Goal: Information Seeking & Learning: Learn about a topic

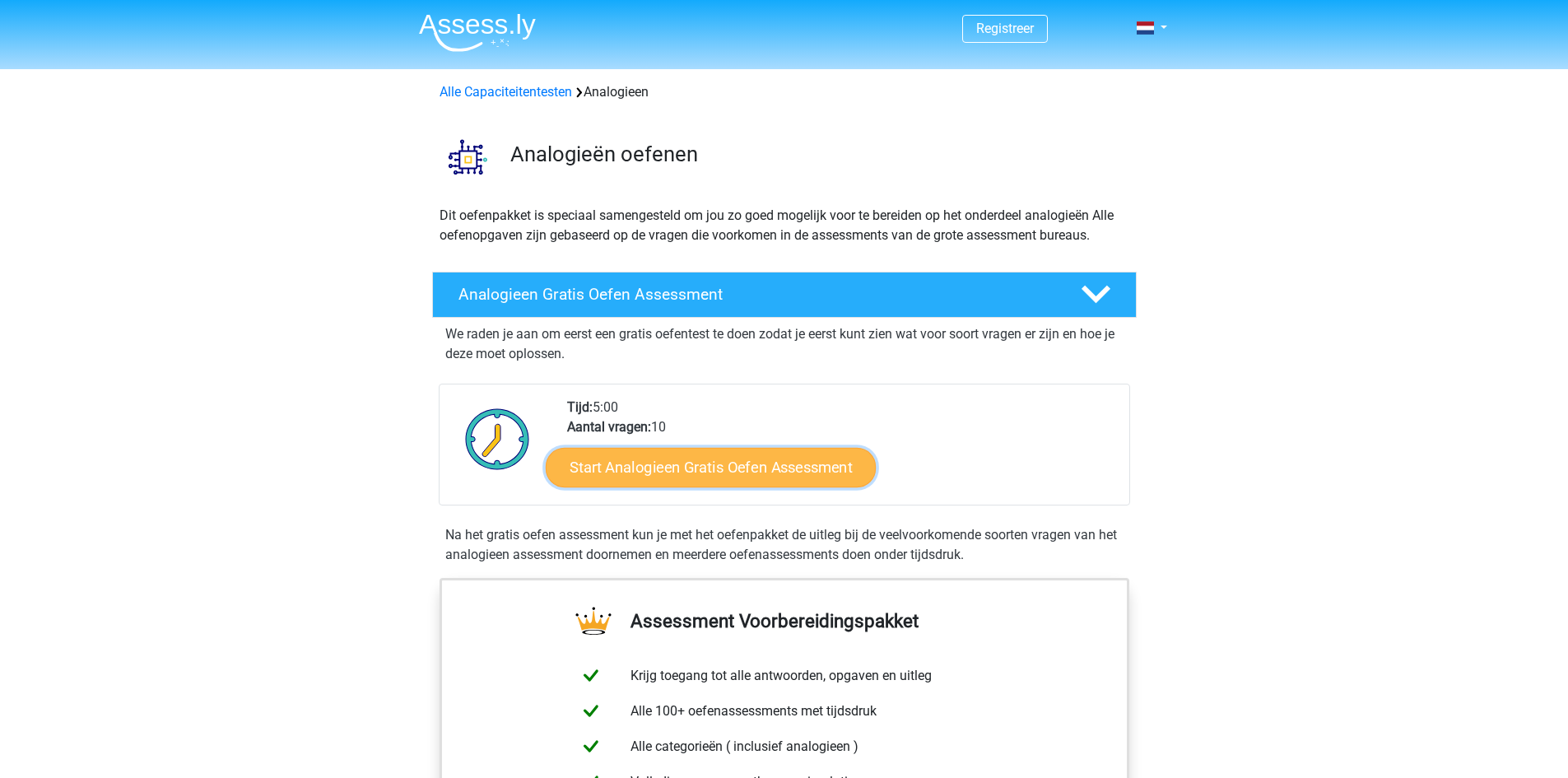
click at [727, 473] on link "Start Analogieen Gratis Oefen Assessment" at bounding box center [710, 467] width 331 height 40
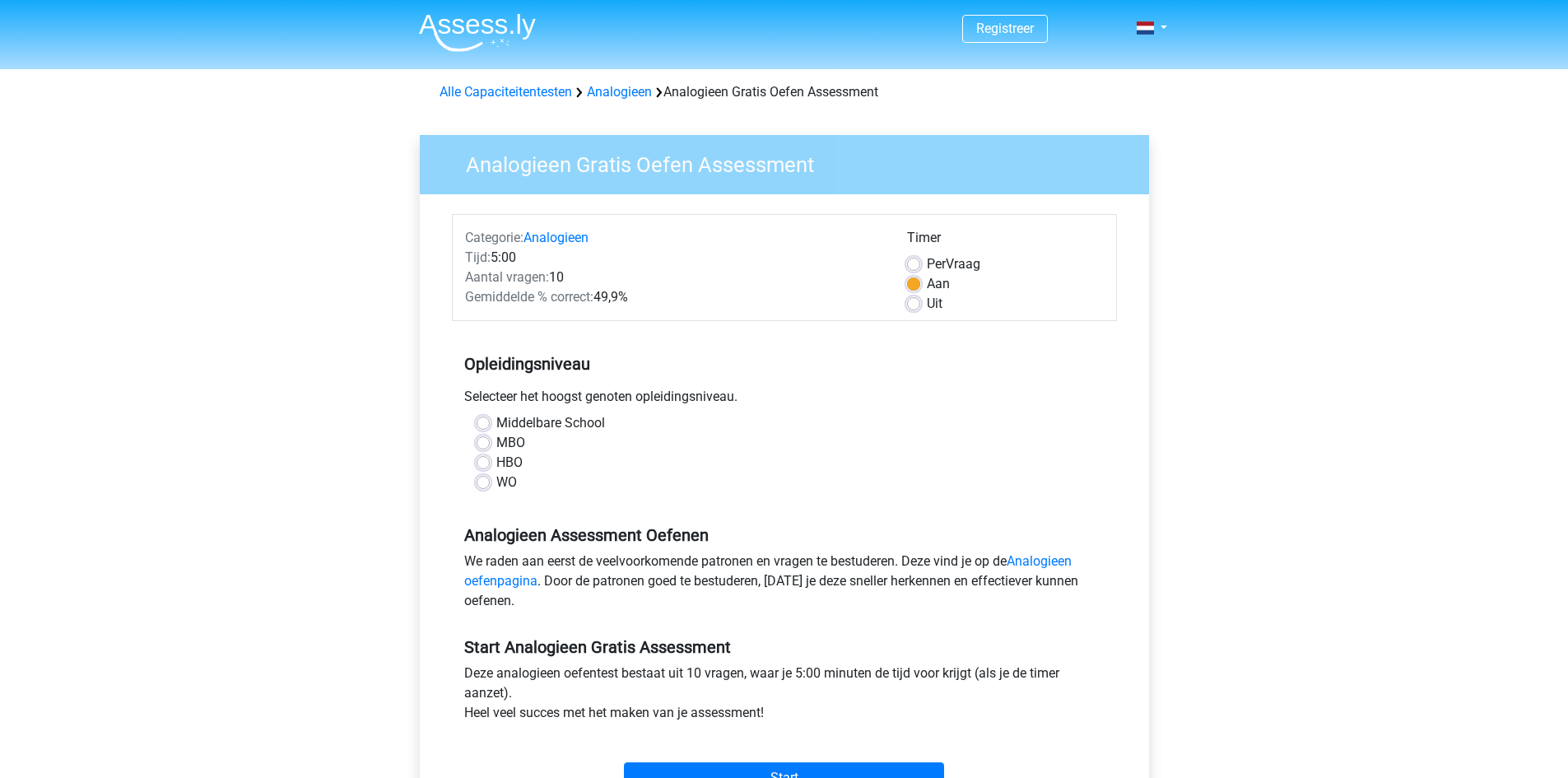
click at [485, 471] on div "HBO" at bounding box center [784, 463] width 616 height 20
click at [496, 485] on label "WO" at bounding box center [507, 483] width 21 height 20
click at [483, 485] on input "WO" at bounding box center [482, 481] width 13 height 16
radio input "true"
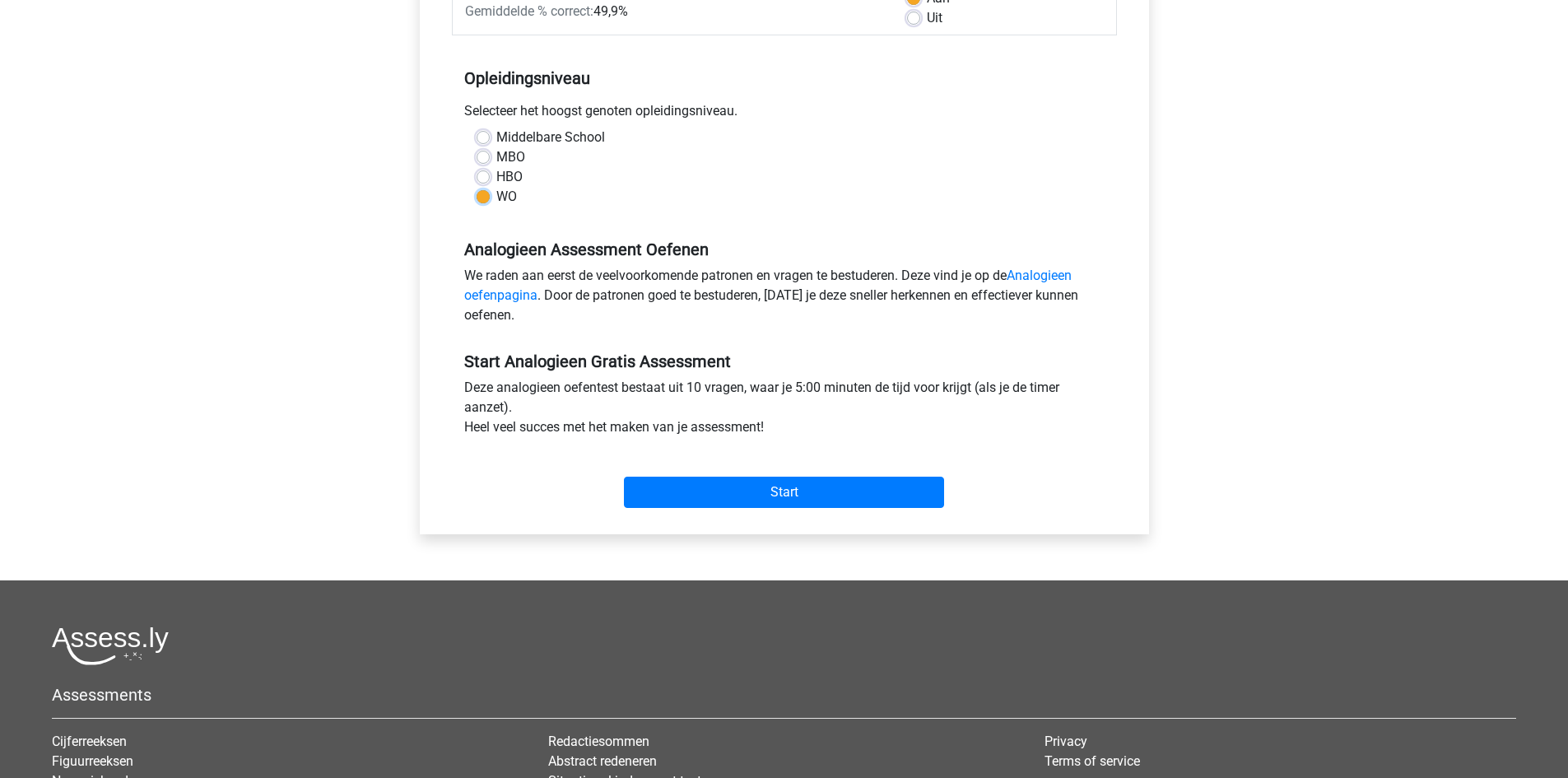
scroll to position [523, 0]
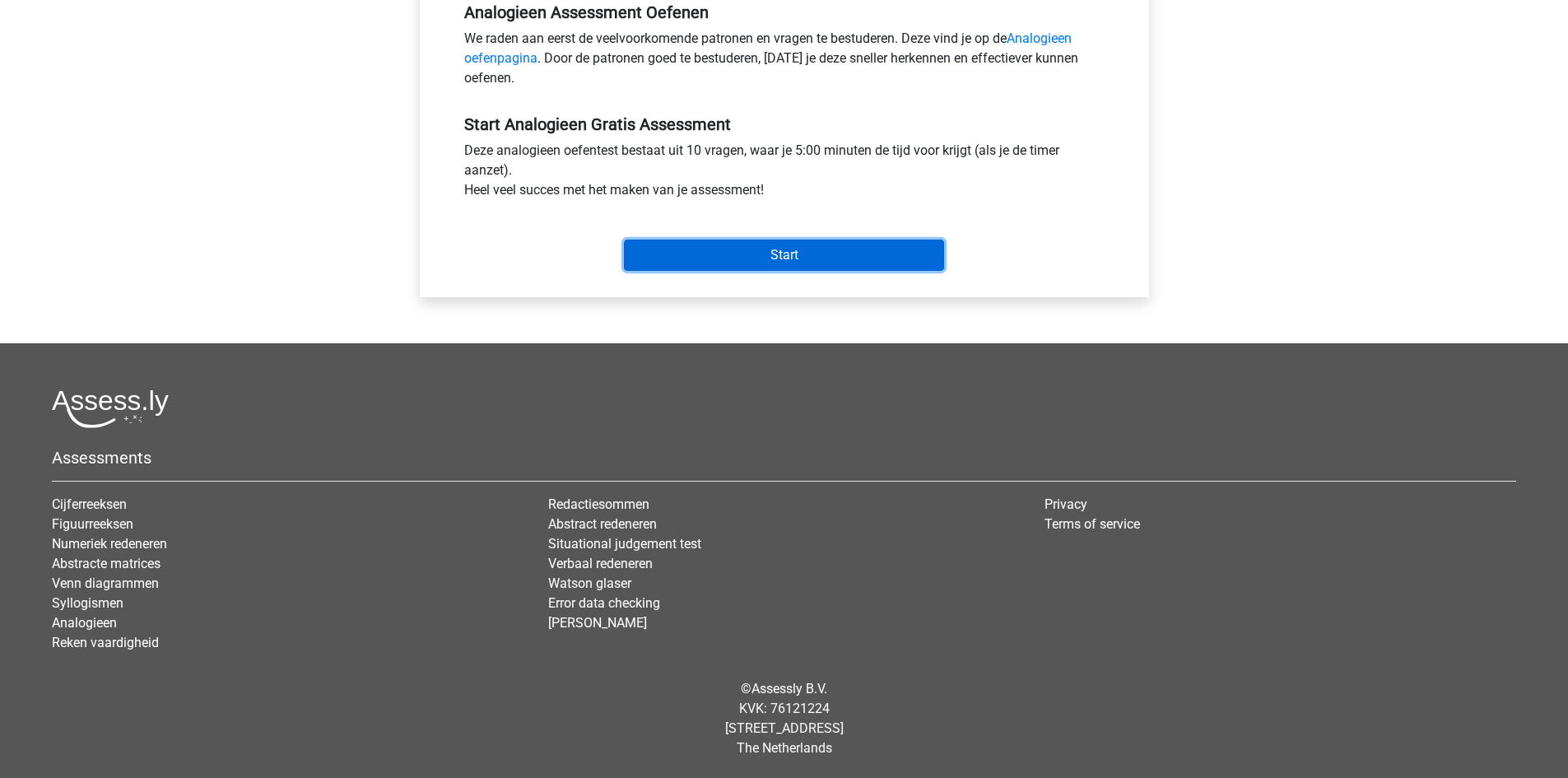
click at [777, 246] on input "Start" at bounding box center [784, 256] width 320 height 31
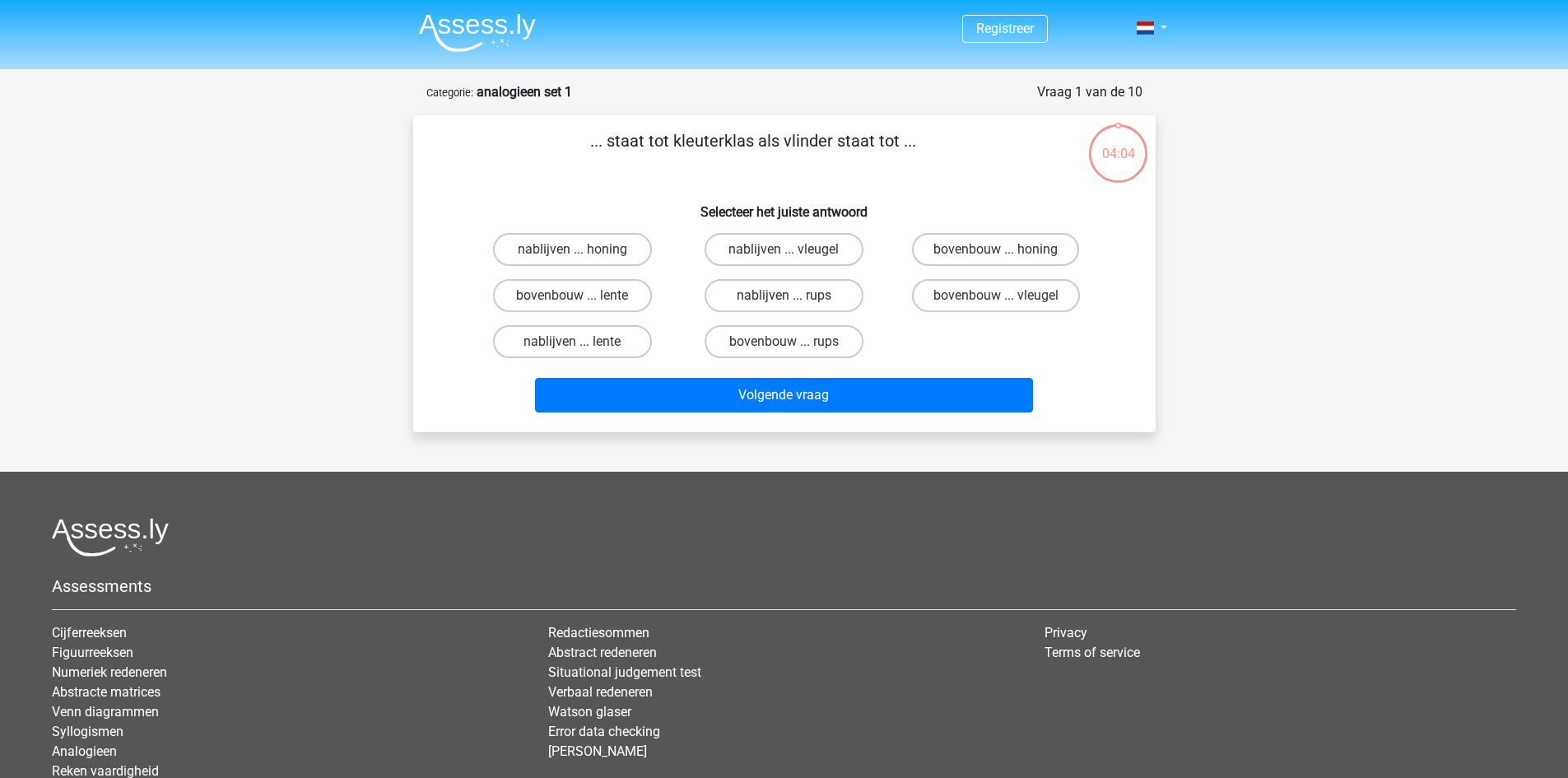
click at [790, 350] on input "bovenbouw ... rups" at bounding box center [789, 347] width 10 height 10
radio input "true"
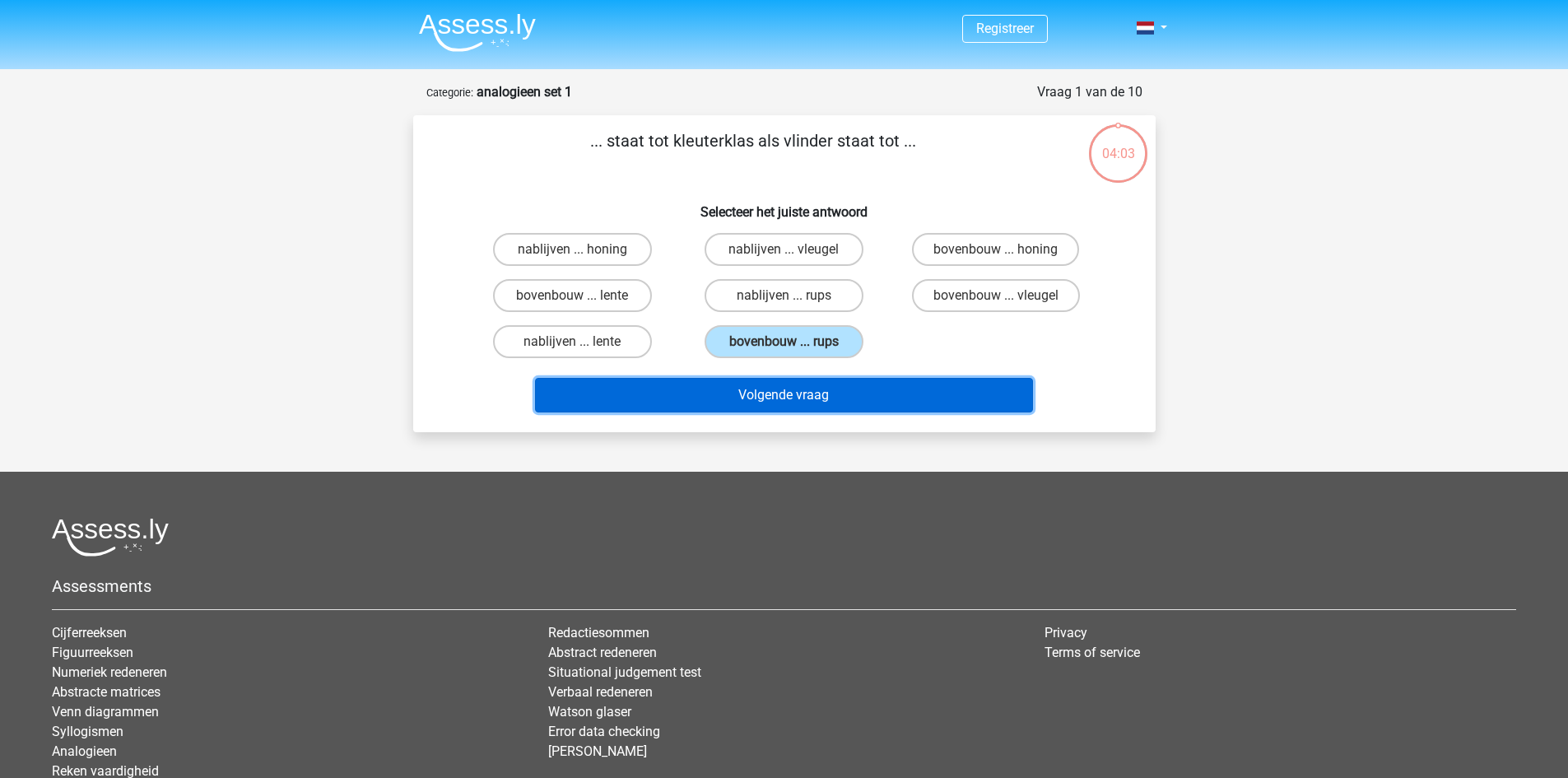
click at [813, 395] on button "Volgende vraag" at bounding box center [784, 395] width 498 height 35
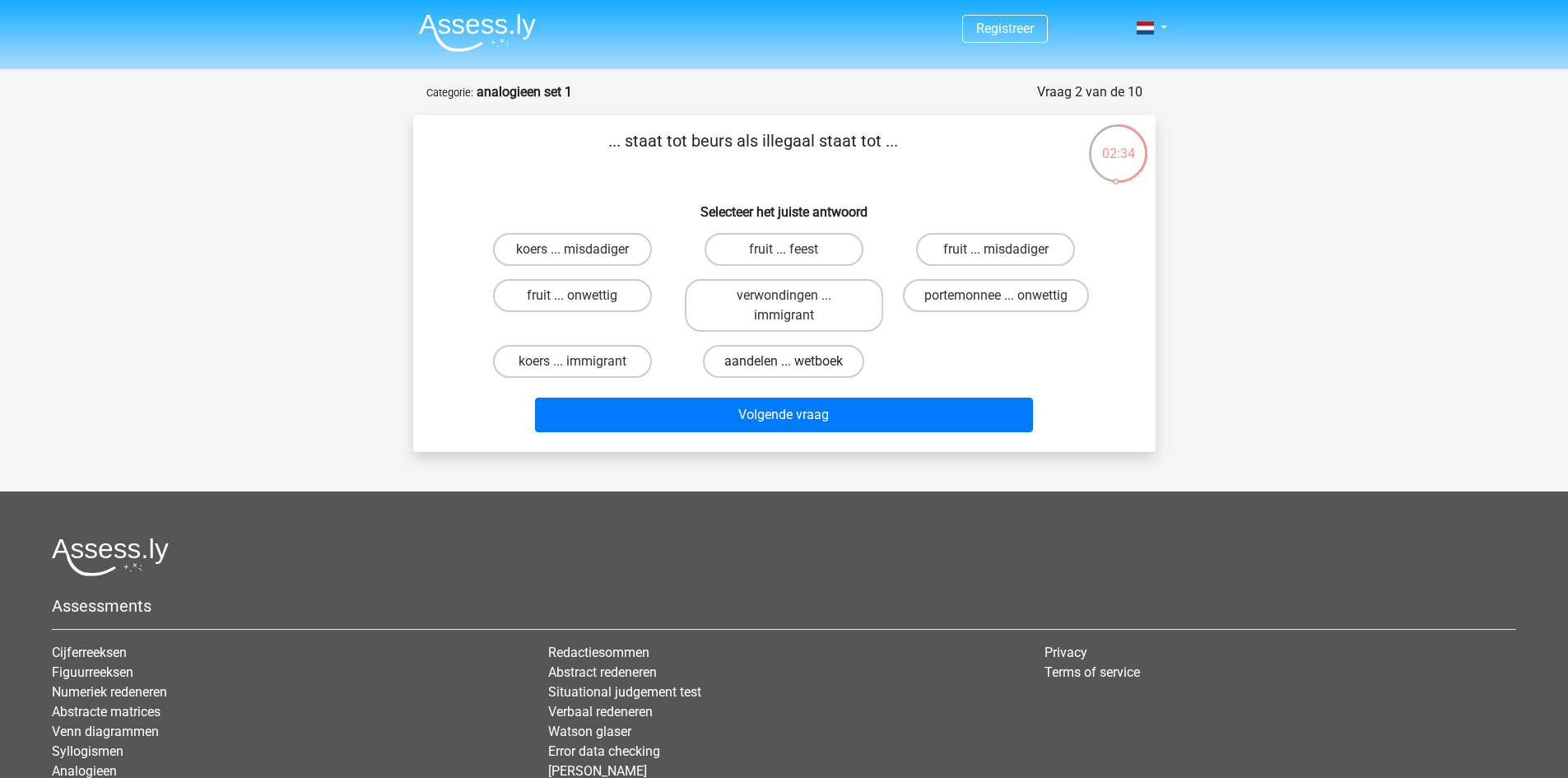
click at [817, 352] on label "aandelen ... wetboek" at bounding box center [784, 362] width 161 height 33
click at [795, 362] on input "aandelen ... wetboek" at bounding box center [789, 367] width 10 height 10
radio input "true"
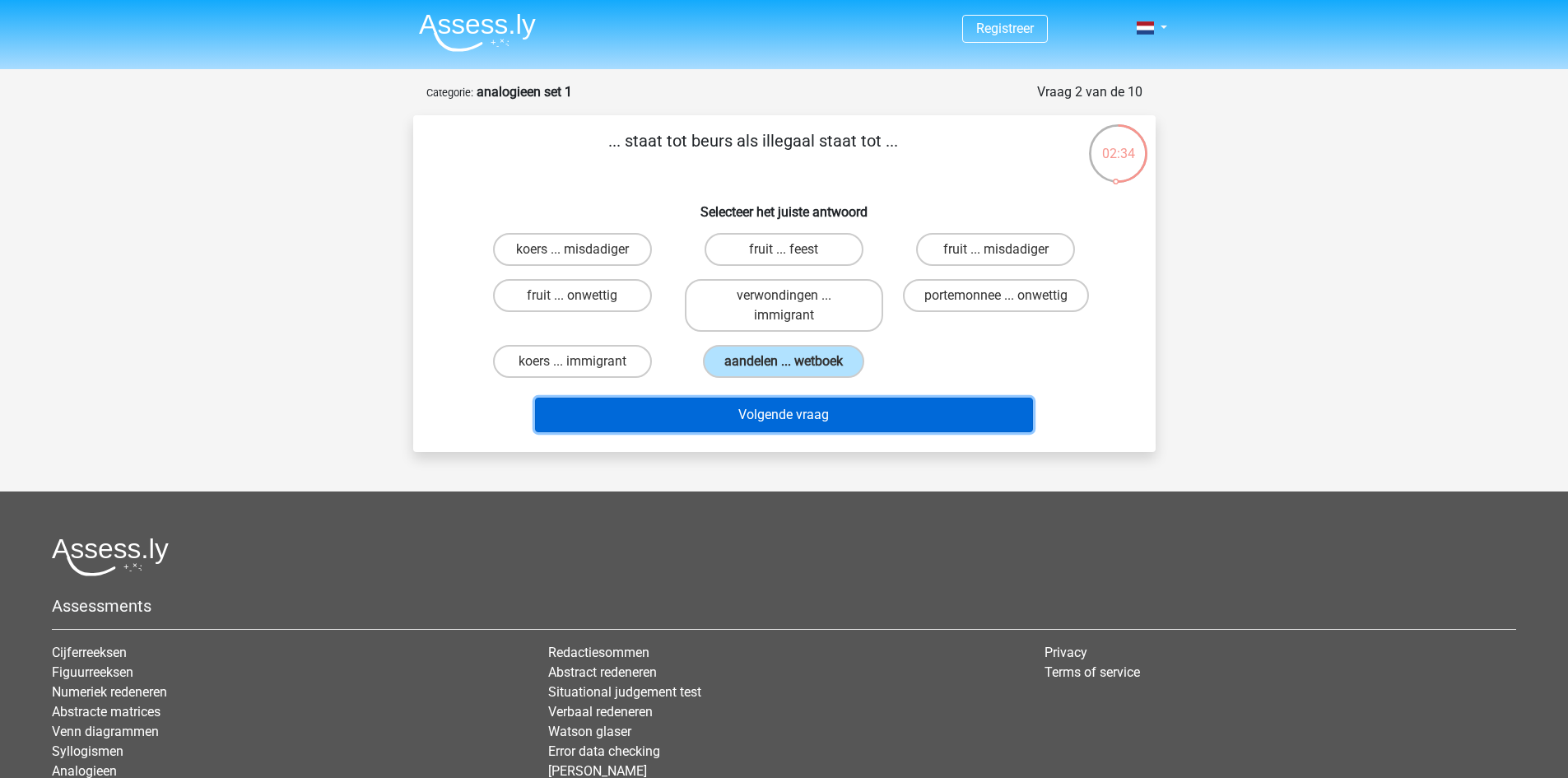
click at [827, 404] on button "Volgende vraag" at bounding box center [784, 415] width 498 height 35
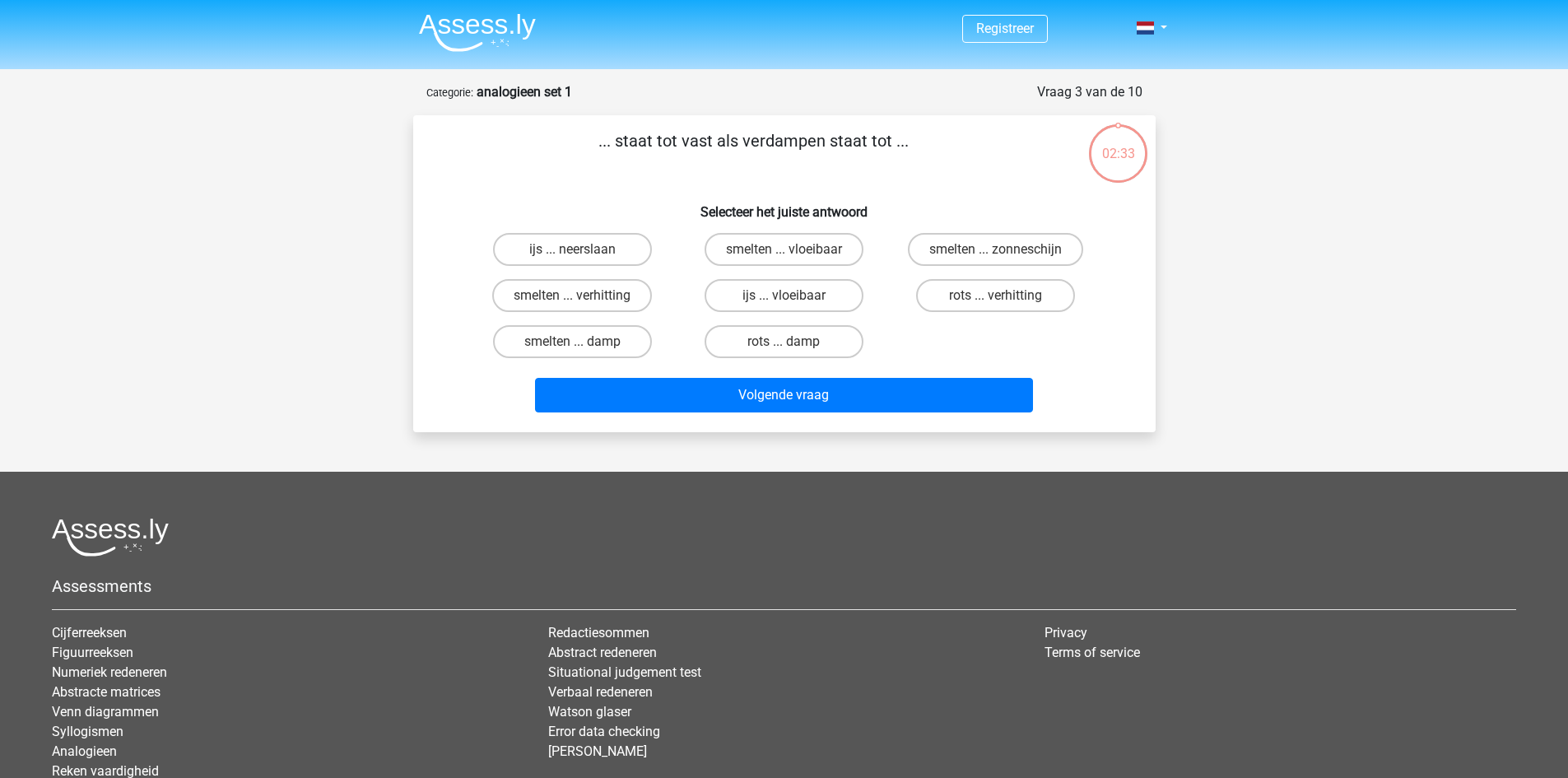
scroll to position [82, 0]
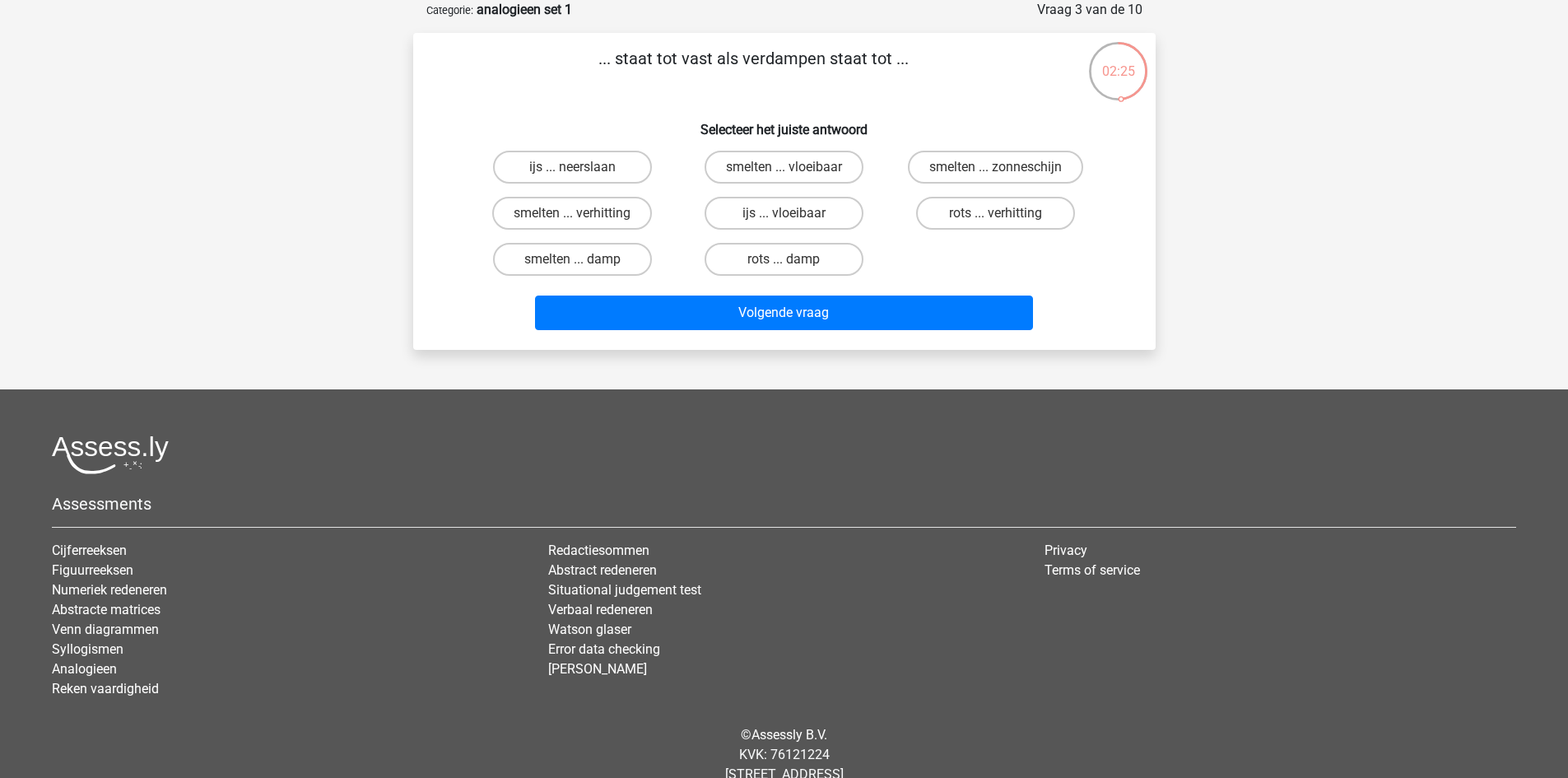
drag, startPoint x: 708, startPoint y: 386, endPoint x: 720, endPoint y: 351, distance: 37.0
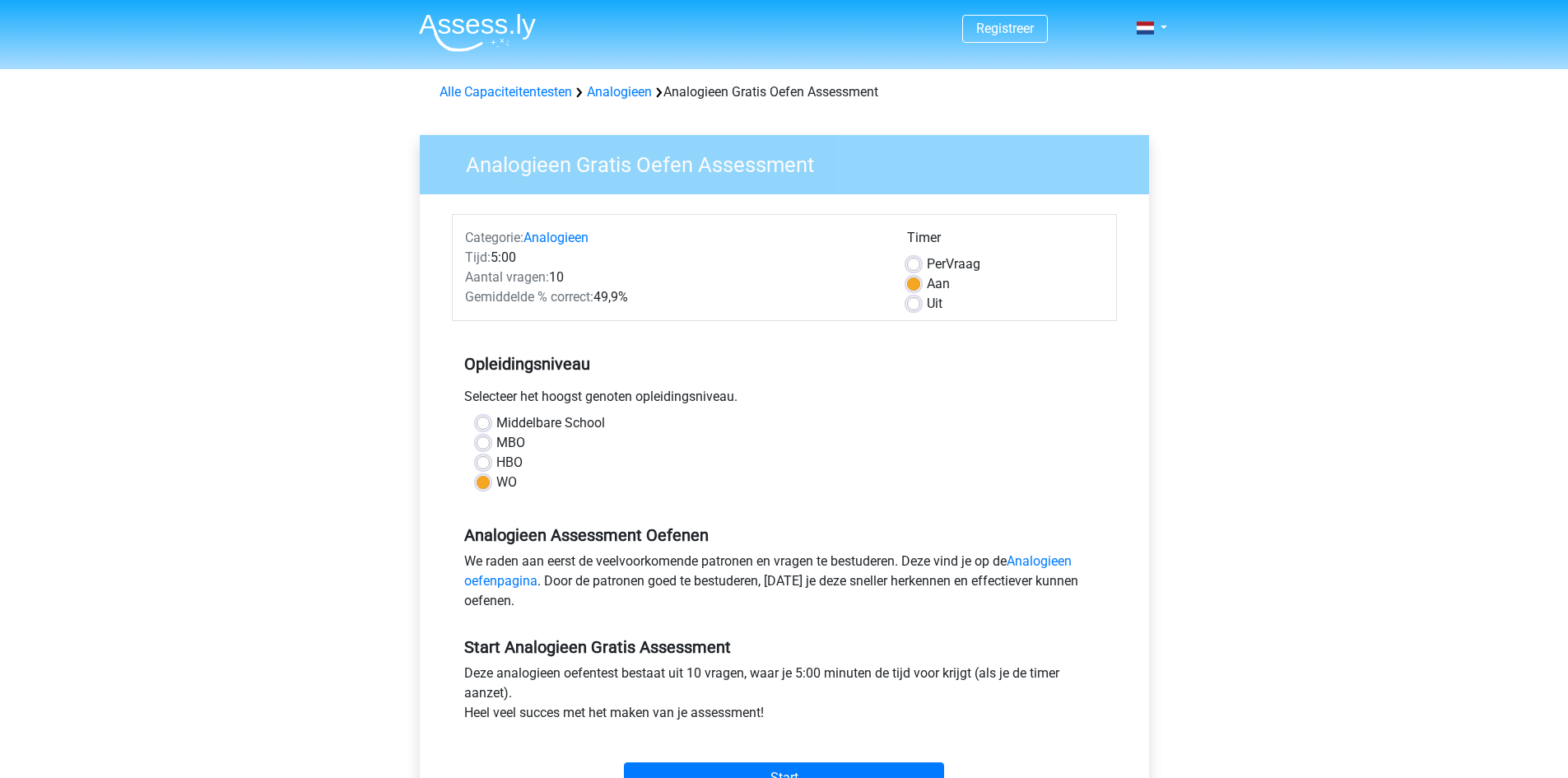
scroll to position [523, 0]
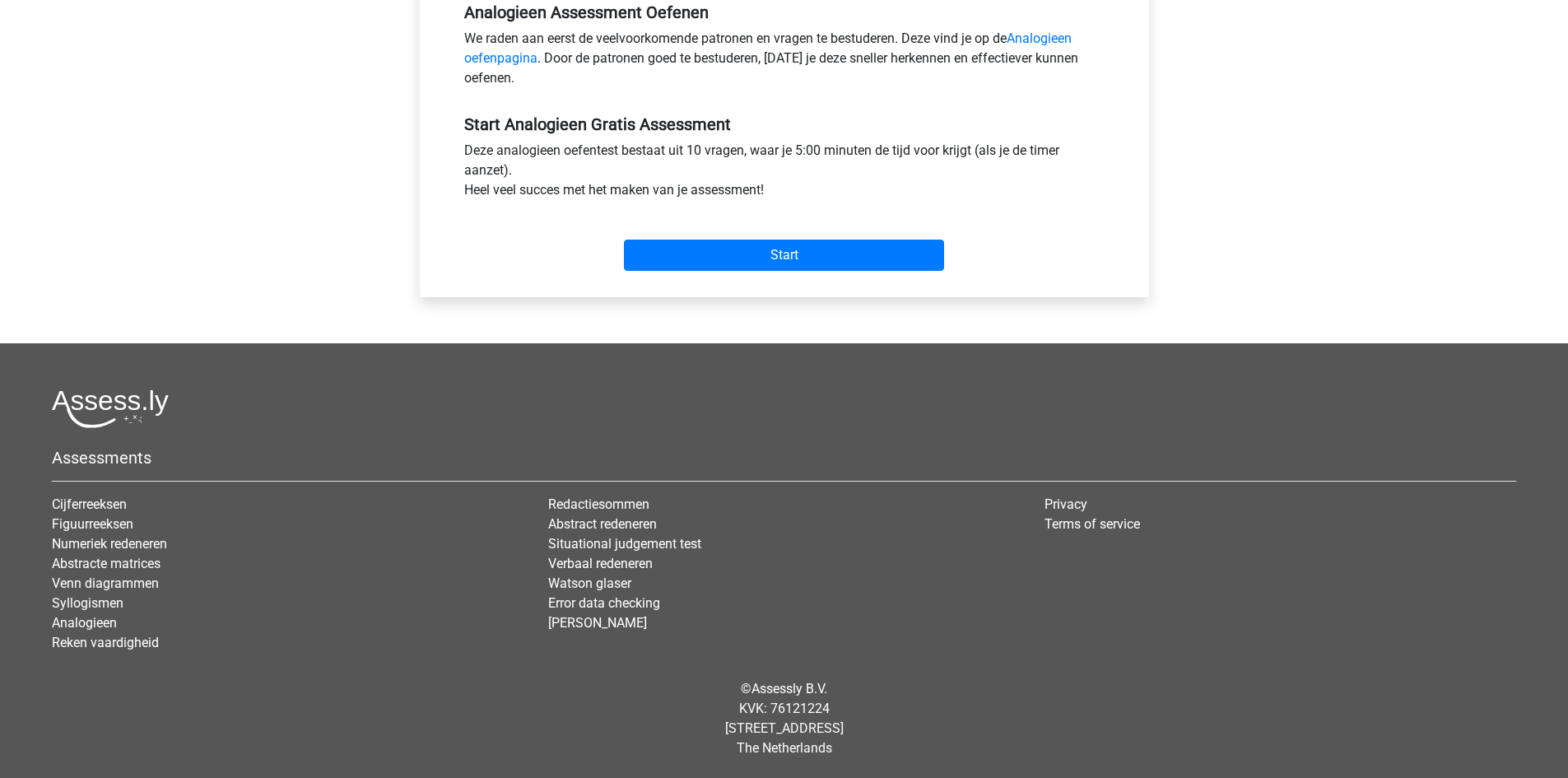
drag, startPoint x: 875, startPoint y: 394, endPoint x: 809, endPoint y: 373, distance: 69.3
